Goal: Task Accomplishment & Management: Use online tool/utility

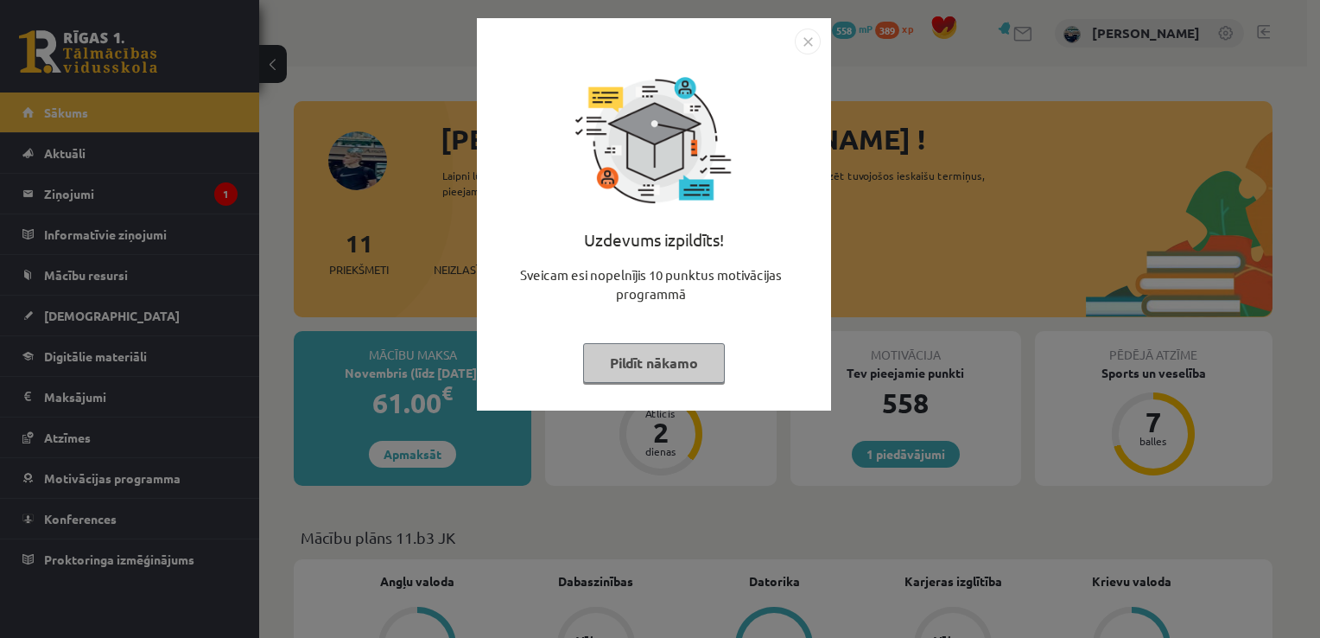
click at [666, 353] on button "Pildīt nākamo" at bounding box center [654, 363] width 142 height 40
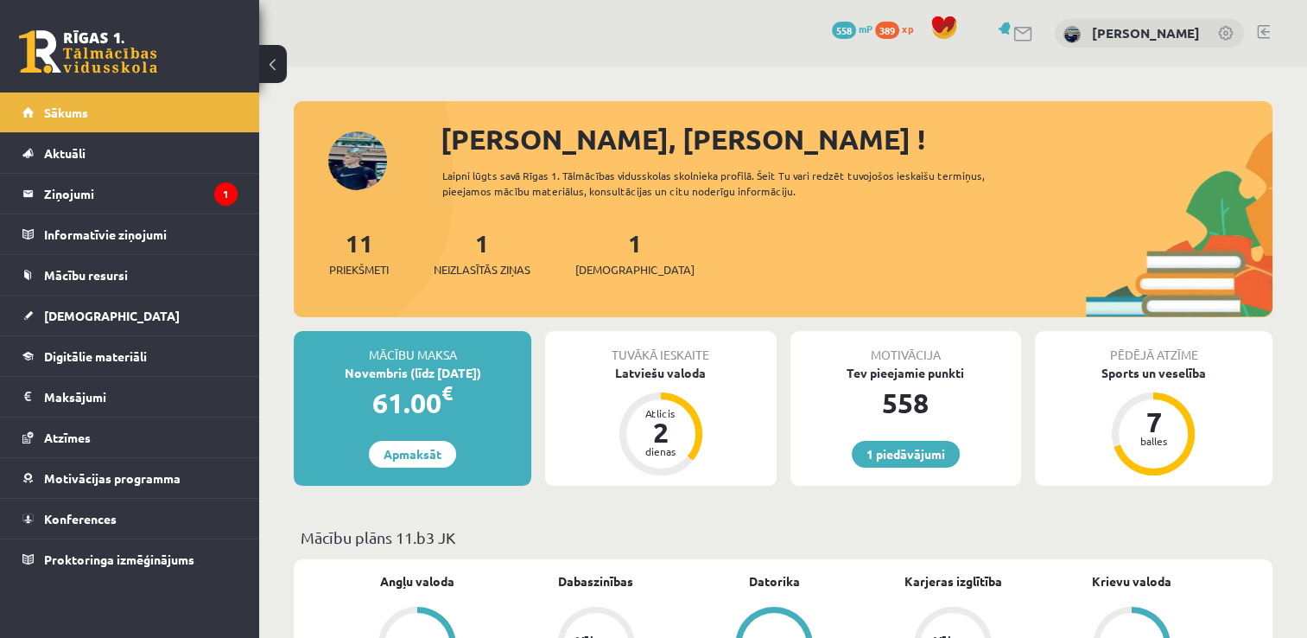
drag, startPoint x: 493, startPoint y: 281, endPoint x: 493, endPoint y: 271, distance: 9.5
click at [493, 280] on div "11 Priekšmeti 1 Neizlasītās ziņas 1 Ieskaites" at bounding box center [783, 271] width 979 height 92
click at [601, 270] on span "[DEMOGRAPHIC_DATA]" at bounding box center [634, 269] width 119 height 17
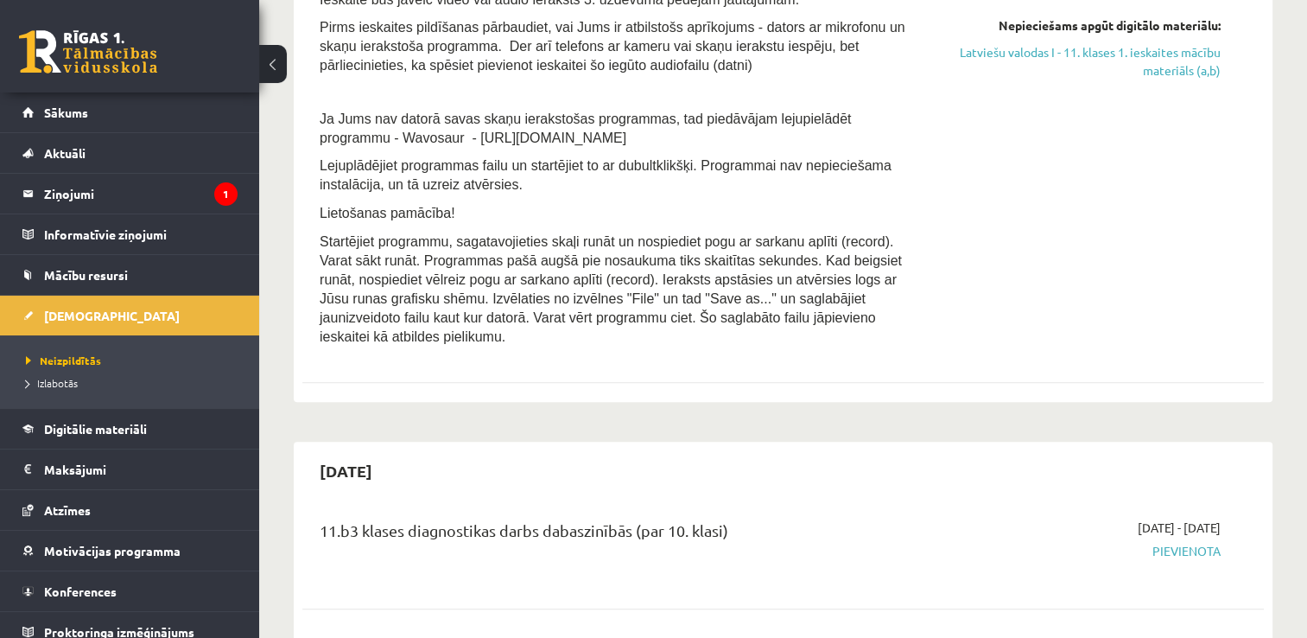
scroll to position [432, 0]
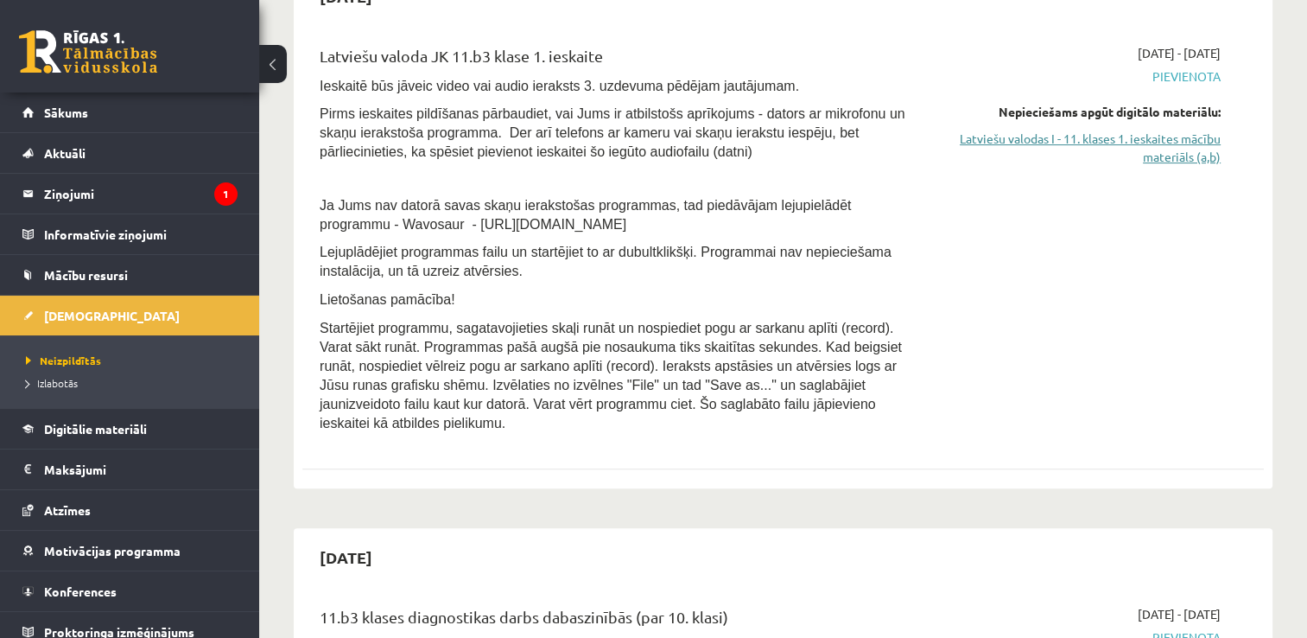
click at [1117, 151] on link "Latviešu valodas I - 11. klases 1. ieskaites mācību materiāls (a,b)" at bounding box center [1078, 148] width 283 height 36
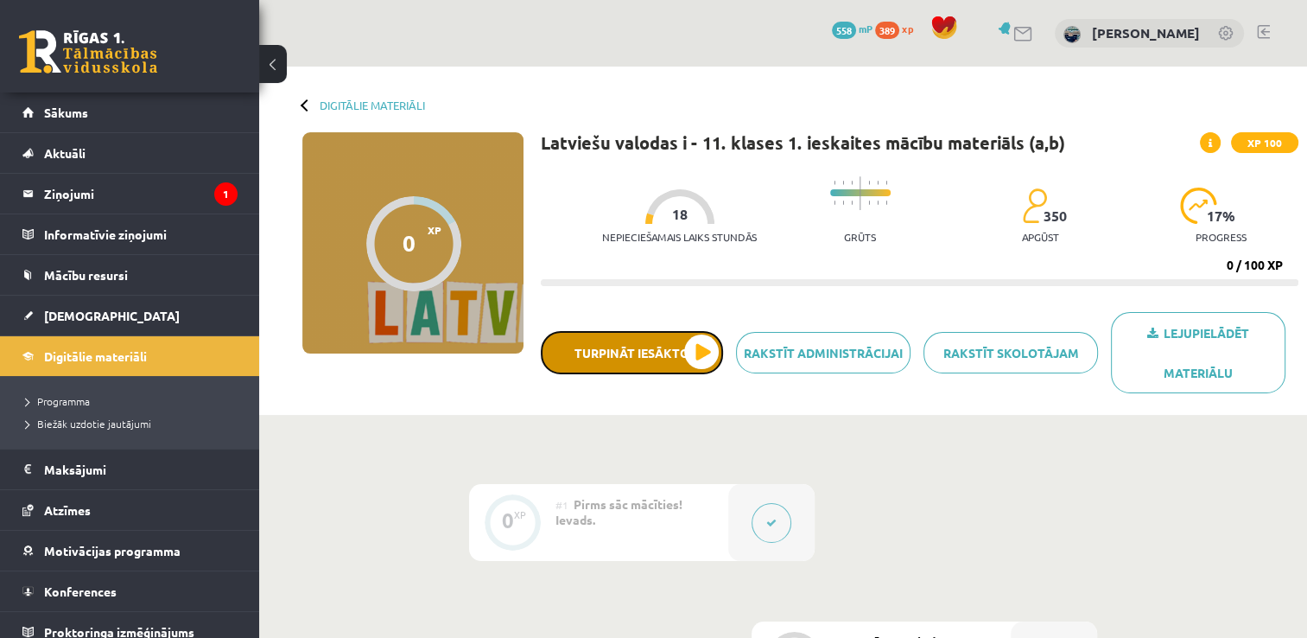
click at [638, 355] on button "Turpināt iesākto" at bounding box center [632, 352] width 182 height 43
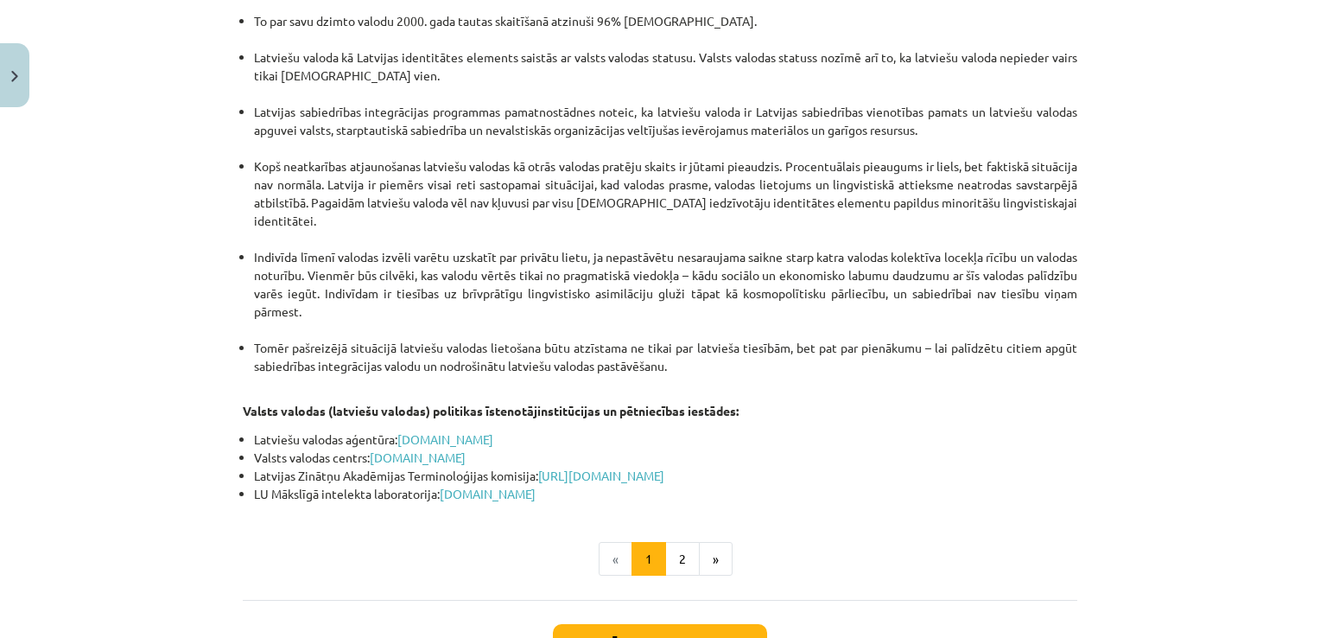
scroll to position [3629, 0]
